Goal: Information Seeking & Learning: Learn about a topic

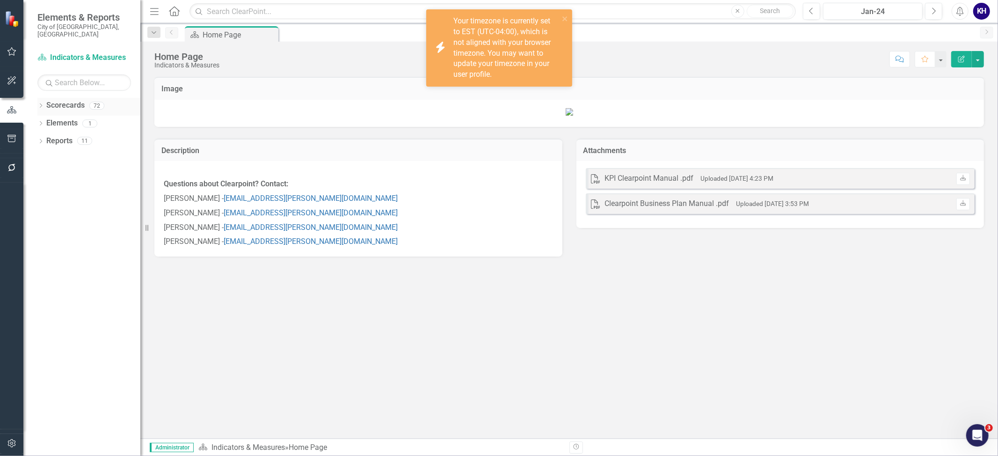
click at [39, 104] on icon "Dropdown" at bounding box center [40, 106] width 7 height 5
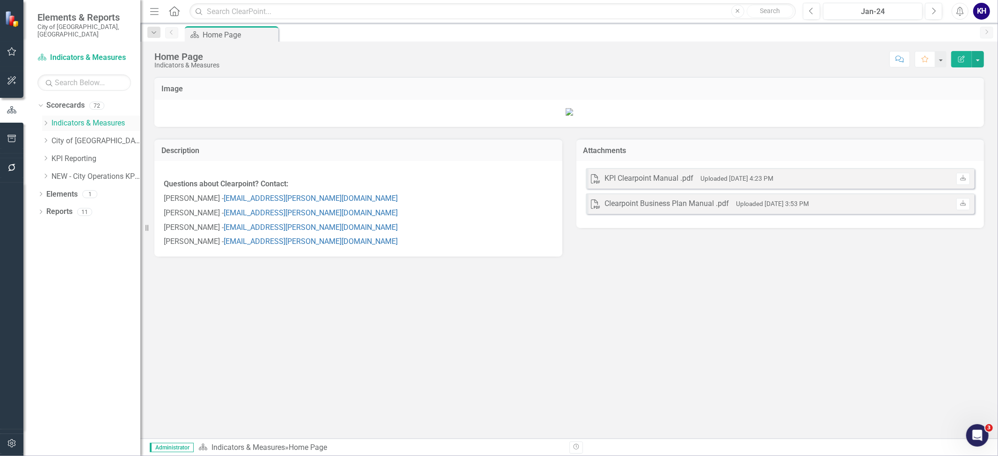
click at [45, 120] on icon "Dropdown" at bounding box center [45, 123] width 7 height 6
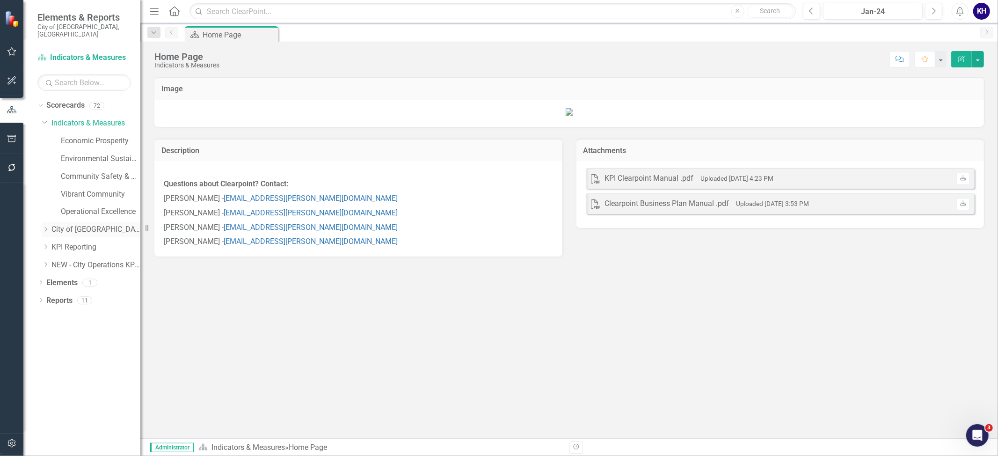
click at [49, 226] on div "Dropdown" at bounding box center [45, 230] width 7 height 8
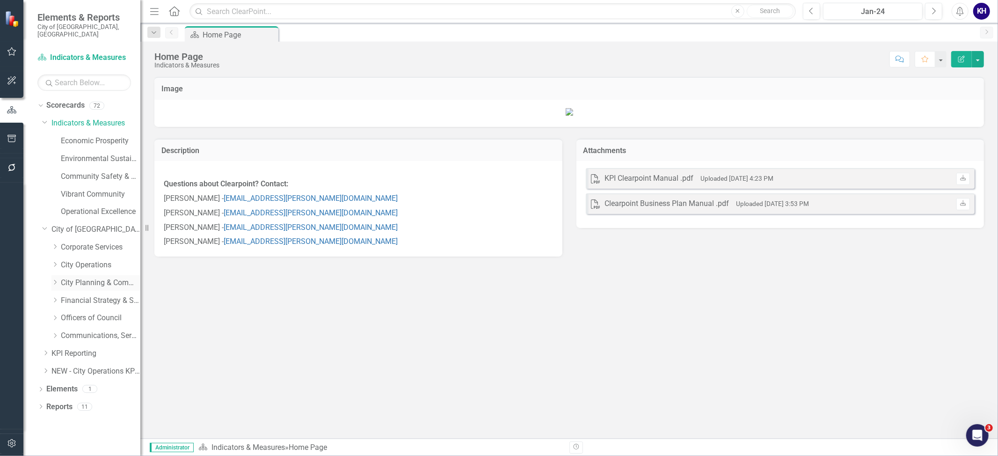
click at [103, 278] on link "City Planning & Community Services" at bounding box center [101, 283] width 80 height 11
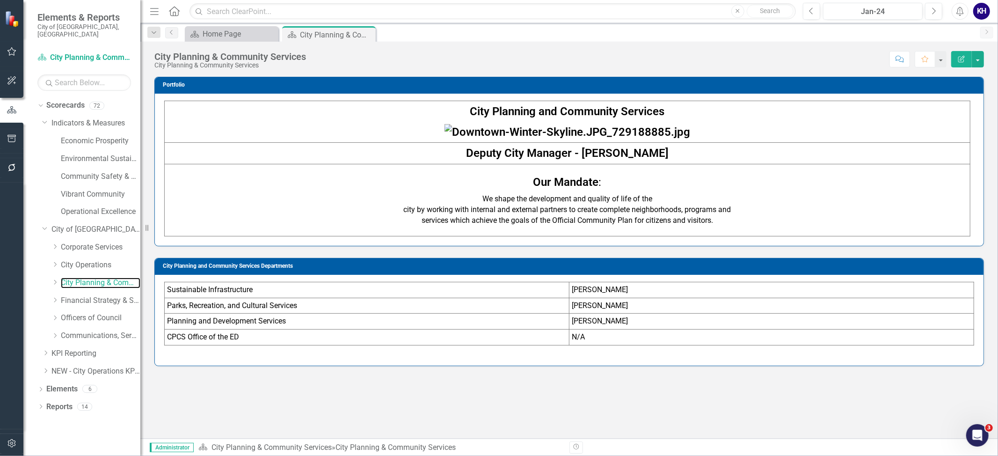
scroll to position [30, 0]
click at [47, 350] on icon "Dropdown" at bounding box center [45, 353] width 7 height 6
click at [39, 218] on div "Dropdown Scorecards 72 Dropdown Indicators & Measures Economic Prosperity Envir…" at bounding box center [88, 399] width 103 height 602
click at [46, 224] on icon "Dropdown" at bounding box center [45, 227] width 6 height 7
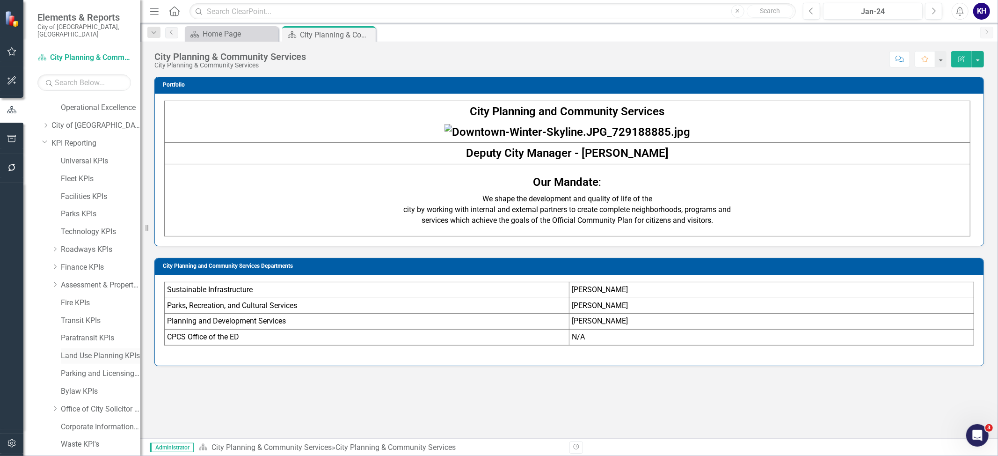
click at [96, 351] on link "Land Use Planning KPIs" at bounding box center [101, 356] width 80 height 11
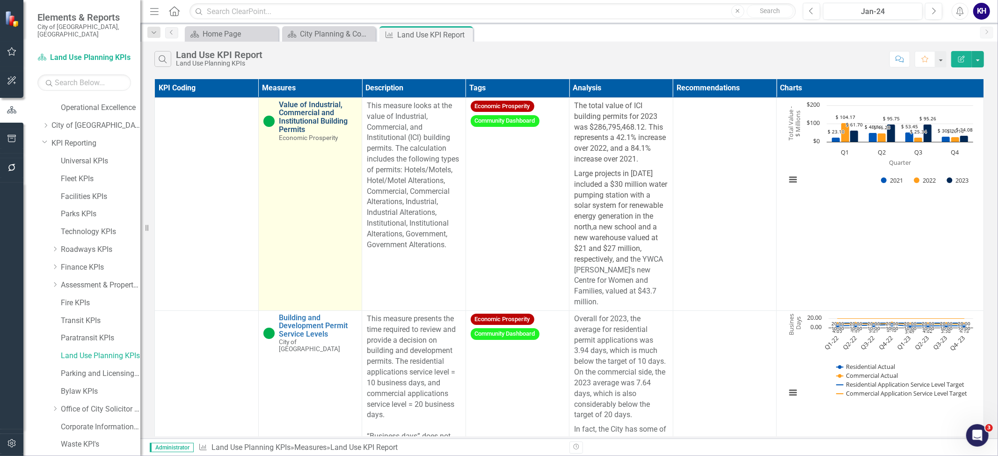
click at [292, 106] on link "Value of Industrial, Commercial and Institutional Building Permits" at bounding box center [318, 117] width 78 height 33
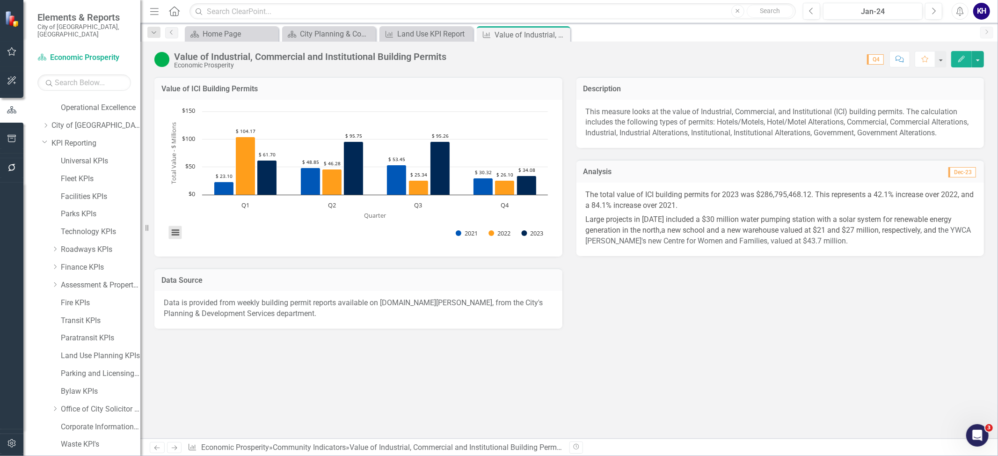
click at [176, 232] on button "View chart menu, Chart" at bounding box center [175, 232] width 13 height 13
click at [212, 189] on li "Download JPEG image" at bounding box center [214, 185] width 84 height 15
drag, startPoint x: 746, startPoint y: 360, endPoint x: 744, endPoint y: 368, distance: 7.7
click at [746, 364] on div "Value of ICI Building Permits Chart Bar chart with 3 data series. Value of ICI …" at bounding box center [569, 258] width 858 height 362
drag, startPoint x: 170, startPoint y: 34, endPoint x: 199, endPoint y: 41, distance: 29.9
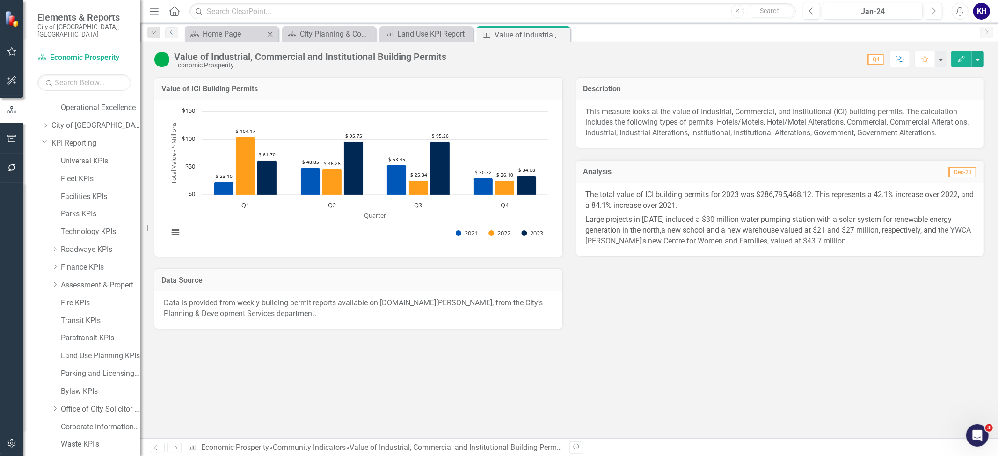
click at [170, 34] on icon "Previous" at bounding box center [171, 32] width 7 height 6
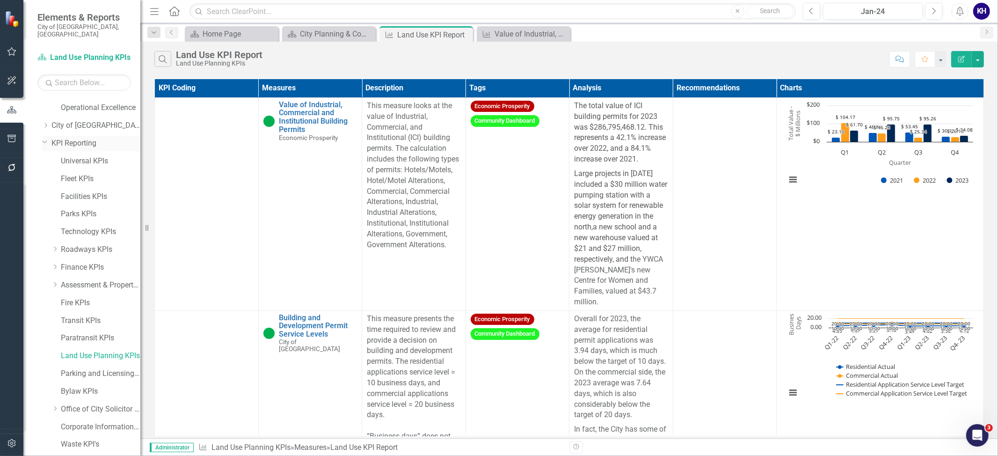
click at [80, 140] on link "KPI Reporting" at bounding box center [95, 143] width 89 height 11
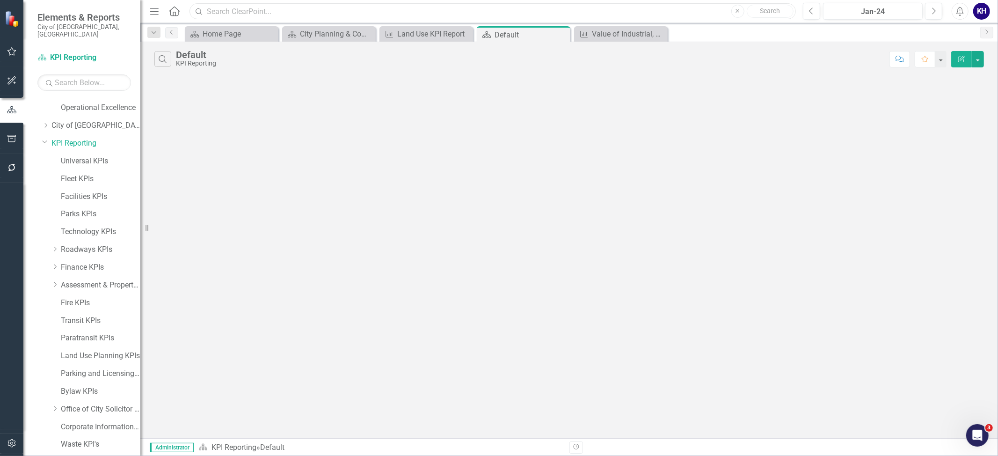
click at [241, 15] on input "text" at bounding box center [493, 11] width 607 height 16
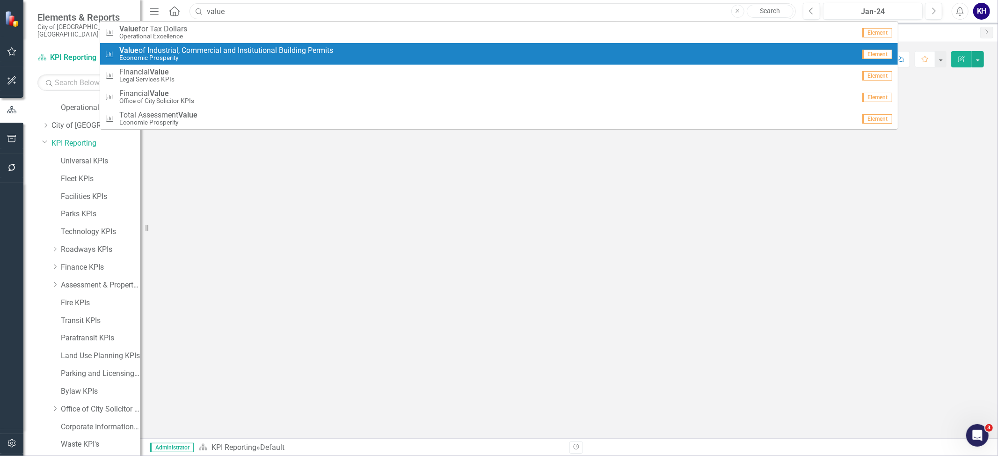
type input "value"
click at [243, 50] on span "Value of Industrial, Commercial and Institutional Building Permits" at bounding box center [226, 50] width 214 height 8
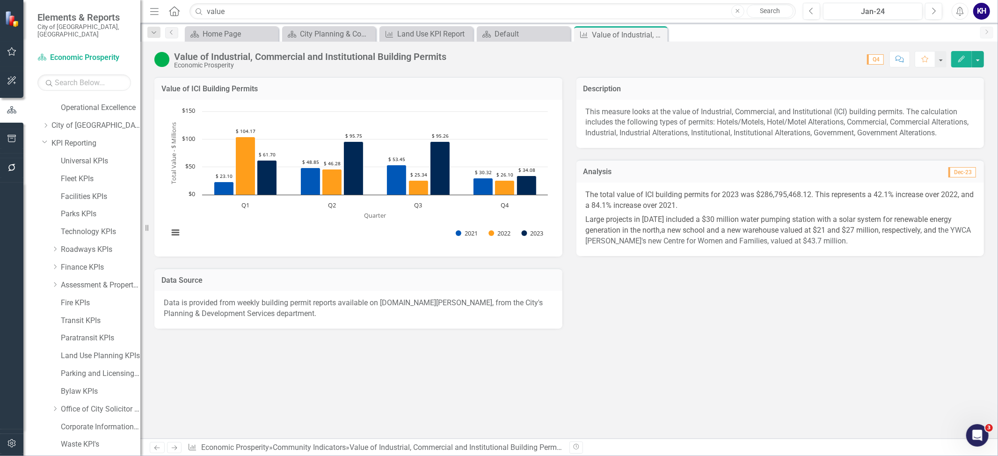
click at [781, 365] on div "Value of ICI Building Permits Chart Bar chart with 3 data series. Value of ICI …" at bounding box center [569, 258] width 858 height 362
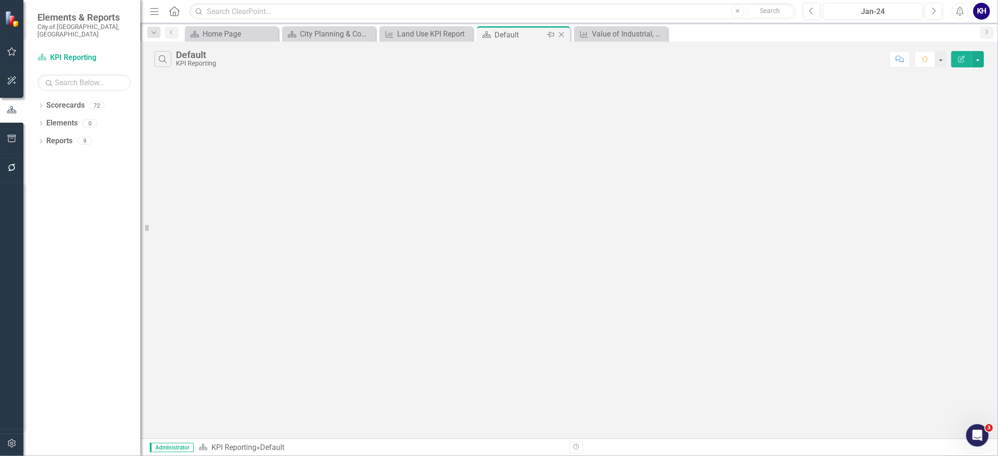
click at [564, 40] on div "Close" at bounding box center [562, 35] width 12 height 12
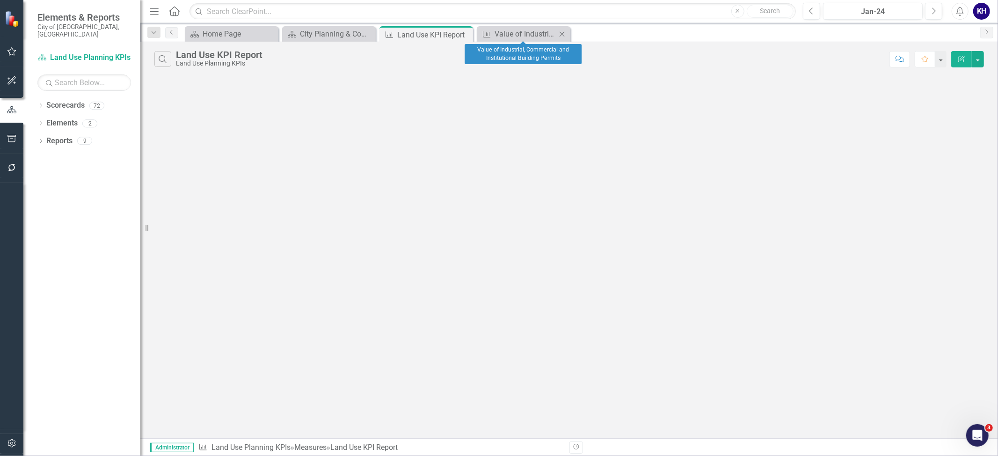
click at [564, 37] on icon "Close" at bounding box center [561, 33] width 9 height 7
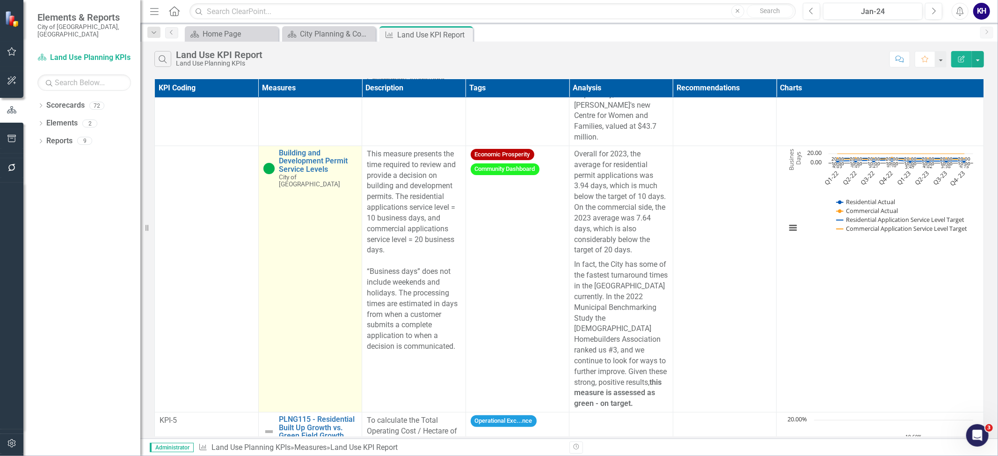
scroll to position [134, 0]
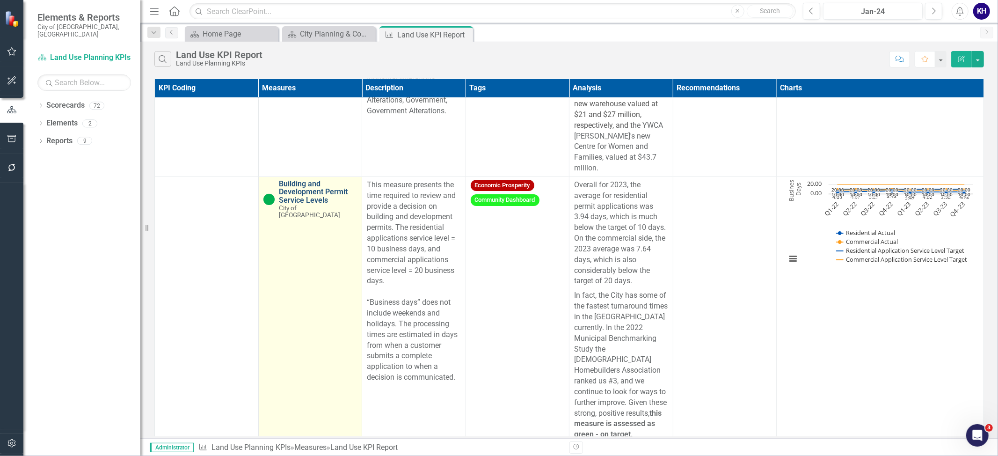
click at [315, 192] on link "Building and Development Permit Service Levels" at bounding box center [318, 192] width 78 height 25
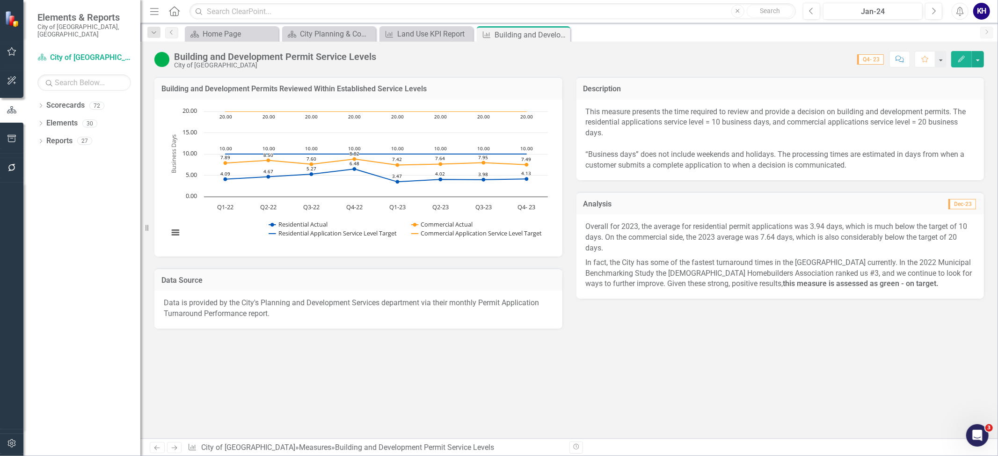
click at [825, 268] on p "In fact, the City has some of the fastest turnaround times in the [GEOGRAPHIC_D…" at bounding box center [780, 273] width 389 height 34
click at [34, 98] on div "Dropdown Scorecards 72 Dropdown Indicators & Measures Economic Prosperity Envir…" at bounding box center [81, 277] width 117 height 358
click at [38, 104] on icon "Dropdown" at bounding box center [40, 106] width 7 height 5
click at [44, 173] on icon "Dropdown" at bounding box center [45, 176] width 7 height 6
click at [117, 189] on link "NEW - Transit KPIs" at bounding box center [101, 194] width 80 height 11
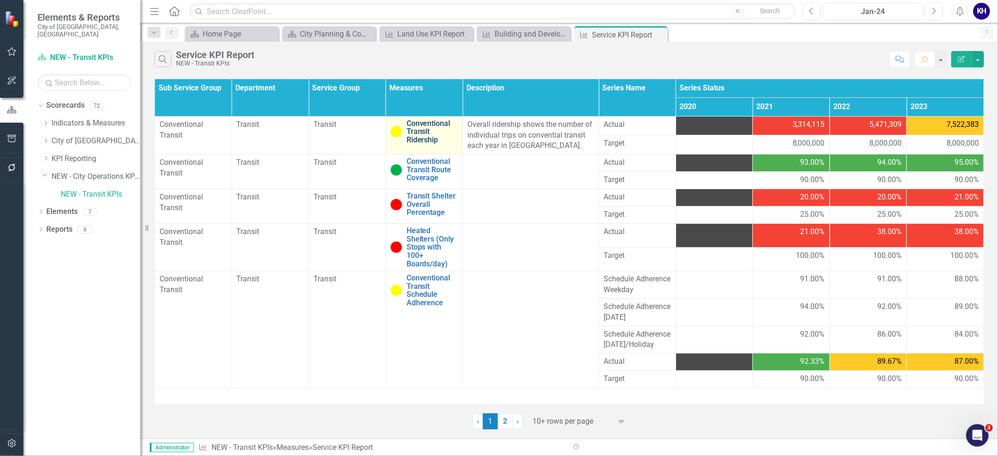
click at [422, 137] on link "Conventional Transit Ridership" at bounding box center [432, 131] width 51 height 25
click at [379, 55] on div "Search Service KPI Report NEW - Transit KPIs" at bounding box center [519, 59] width 731 height 16
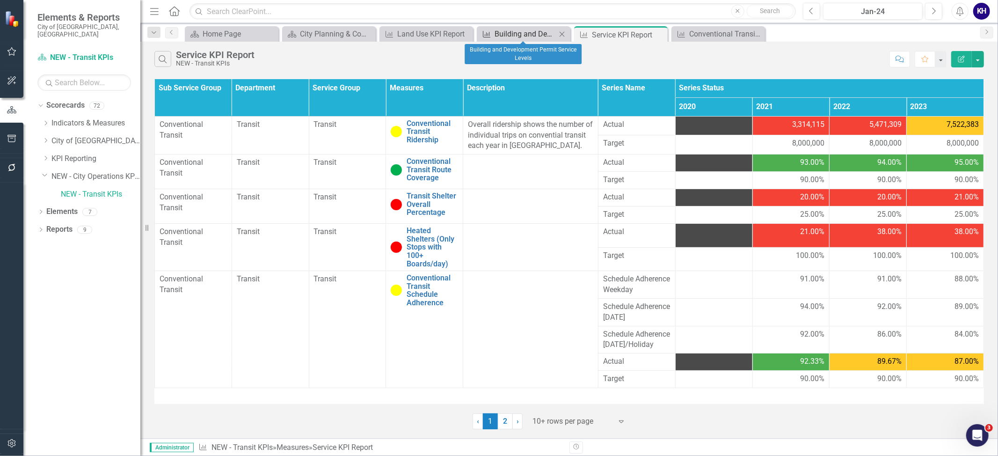
drag, startPoint x: 529, startPoint y: 34, endPoint x: 515, endPoint y: 6, distance: 31.4
click at [529, 33] on div "Building and Development Permit Service Levels" at bounding box center [526, 34] width 62 height 12
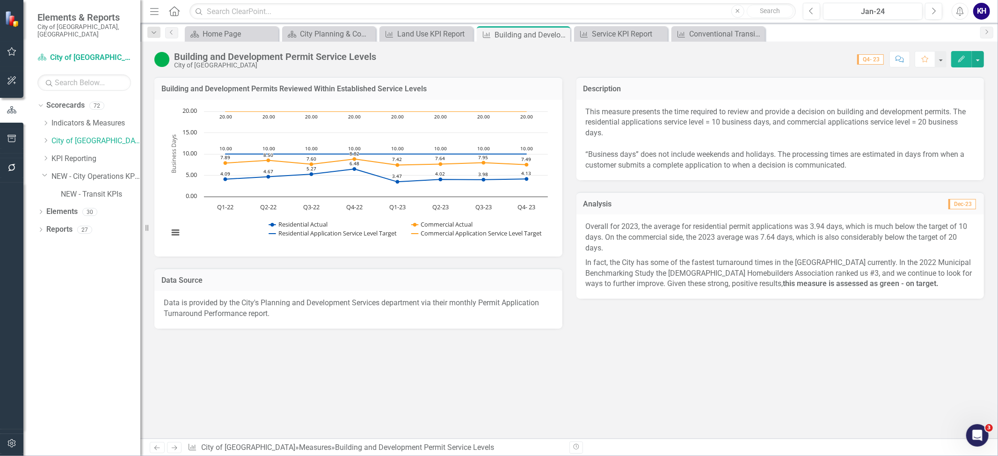
click at [766, 176] on div "This measure presents the time required to review and provide a decision on bui…" at bounding box center [781, 140] width 408 height 80
